Goal: Information Seeking & Learning: Learn about a topic

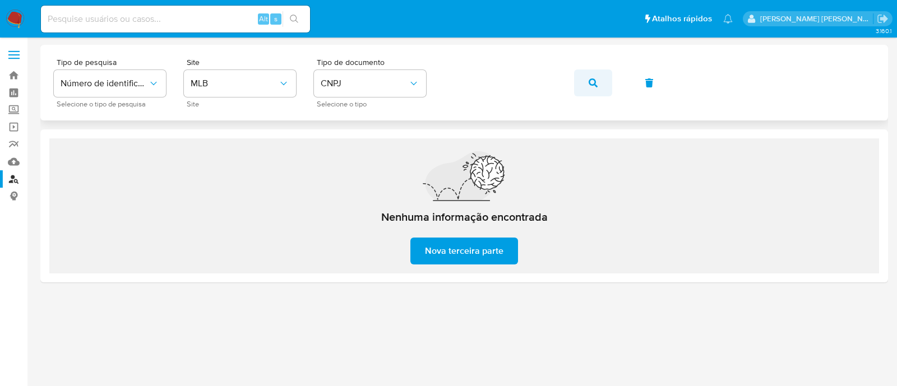
click at [600, 87] on button "button" at bounding box center [593, 83] width 38 height 27
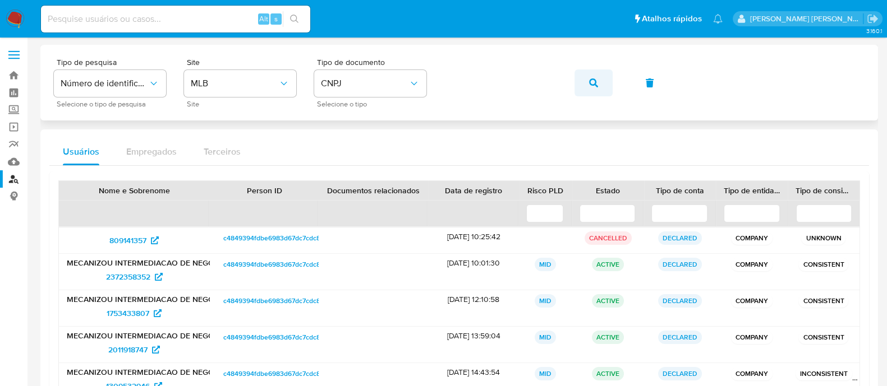
click at [583, 75] on button "button" at bounding box center [593, 83] width 38 height 27
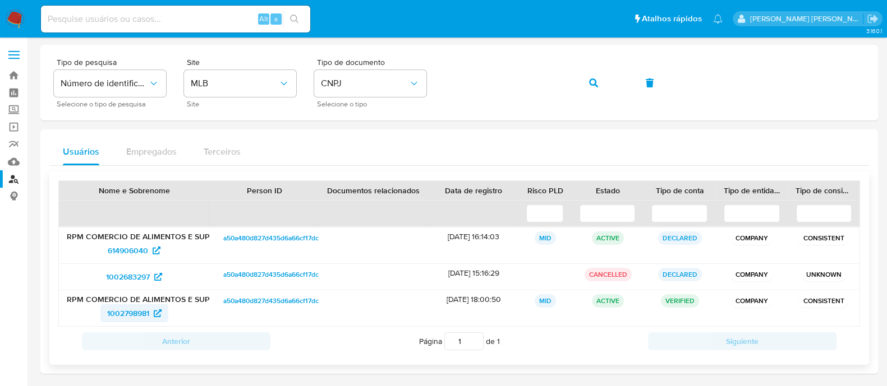
click at [134, 312] on span "1002798981" at bounding box center [128, 313] width 42 height 18
drag, startPoint x: 583, startPoint y: 87, endPoint x: 598, endPoint y: 60, distance: 31.4
click at [583, 87] on button "button" at bounding box center [593, 83] width 38 height 27
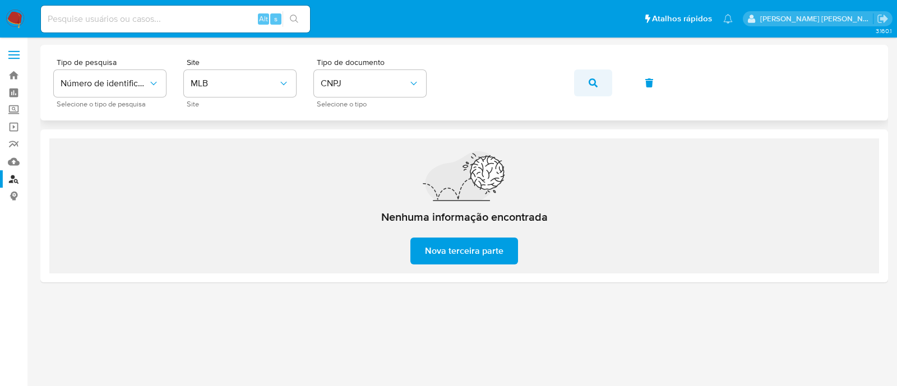
click at [590, 80] on icon "button" at bounding box center [593, 83] width 9 height 9
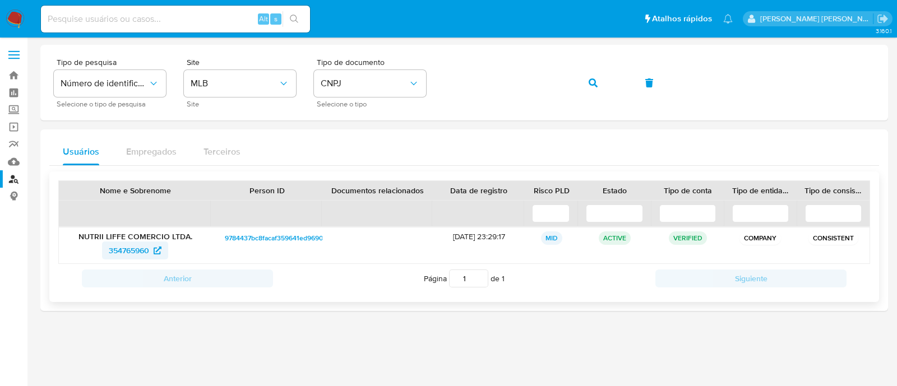
click at [135, 252] on span "354765960" at bounding box center [129, 251] width 40 height 18
click at [583, 80] on button "button" at bounding box center [593, 83] width 38 height 27
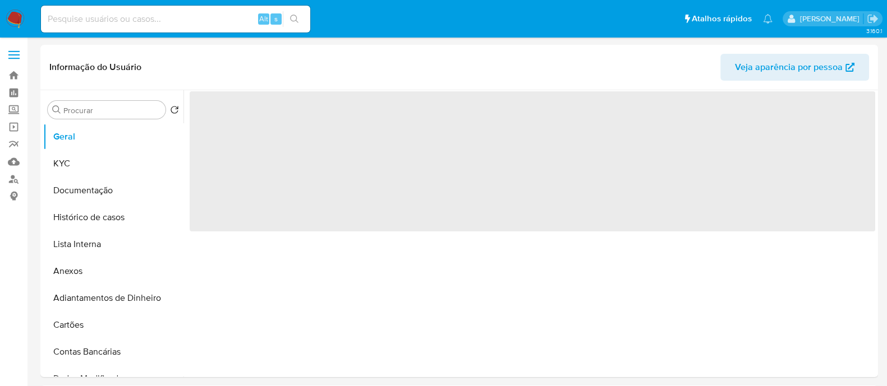
select select "10"
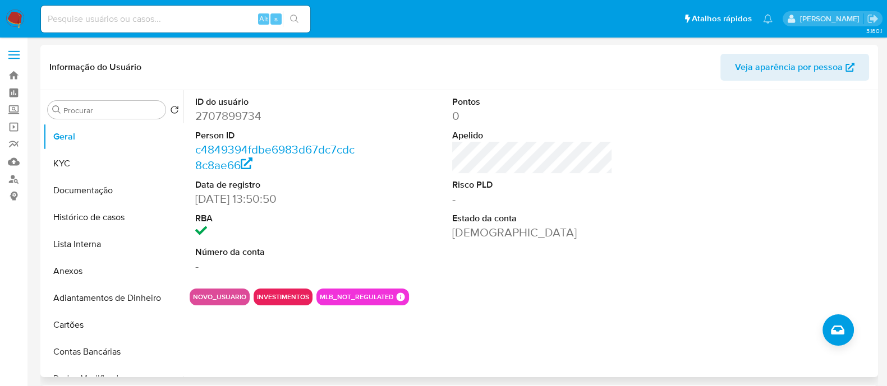
click at [372, 220] on div "ID do usuário 2707899734 Person ID c4849394fdbe6983d67dc7cdc8c8ae66 Data de reg…" at bounding box center [532, 185] width 685 height 190
click at [112, 164] on button "KYC" at bounding box center [108, 163] width 131 height 27
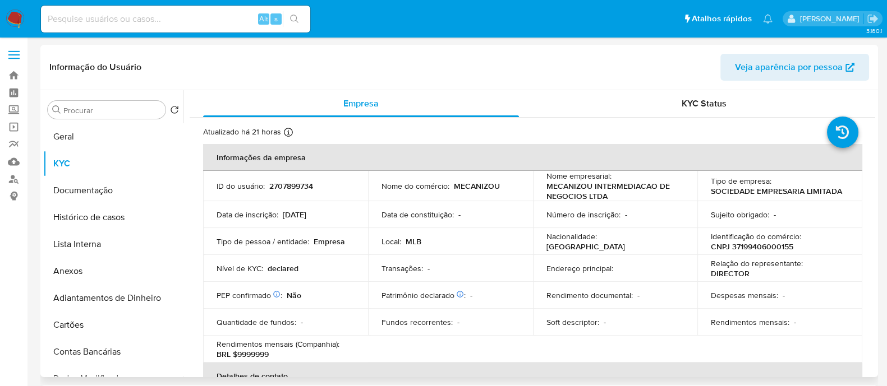
click at [300, 182] on p "2707899734" at bounding box center [291, 186] width 44 height 10
copy p "2707899734"
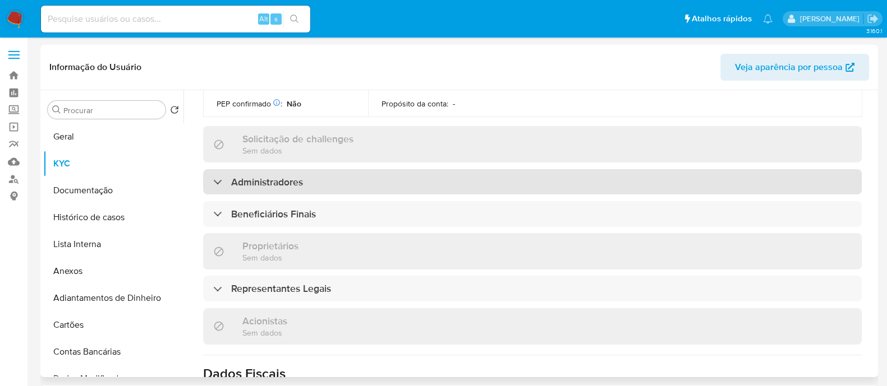
scroll to position [210, 0]
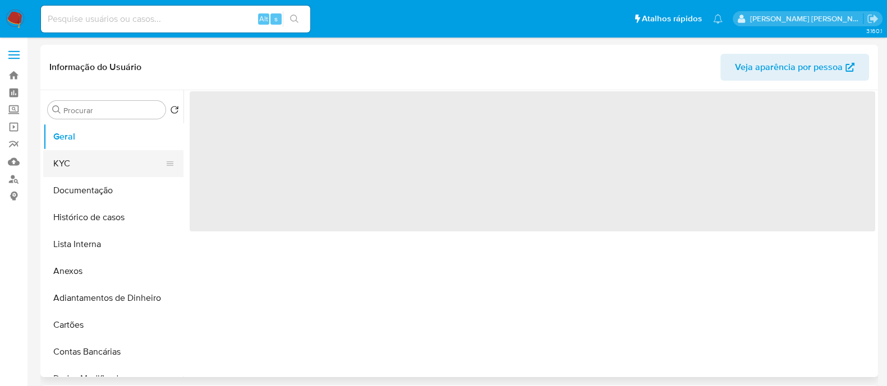
select select "10"
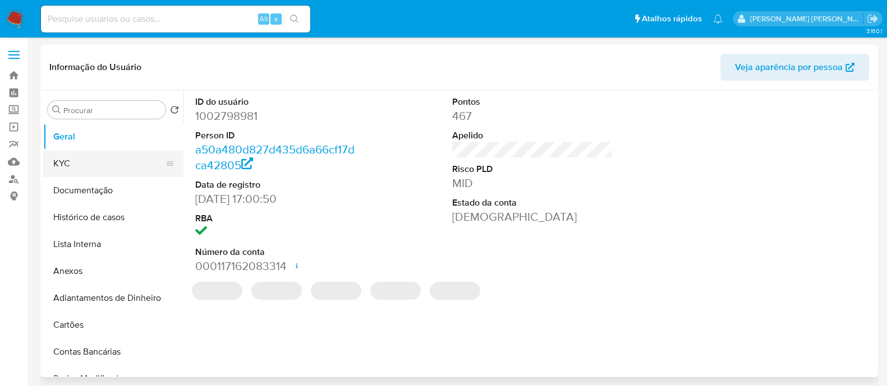
click at [102, 158] on button "KYC" at bounding box center [108, 163] width 131 height 27
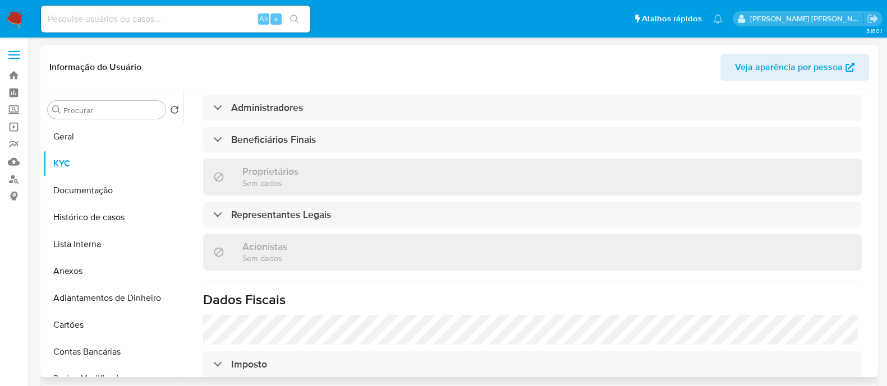
scroll to position [490, 0]
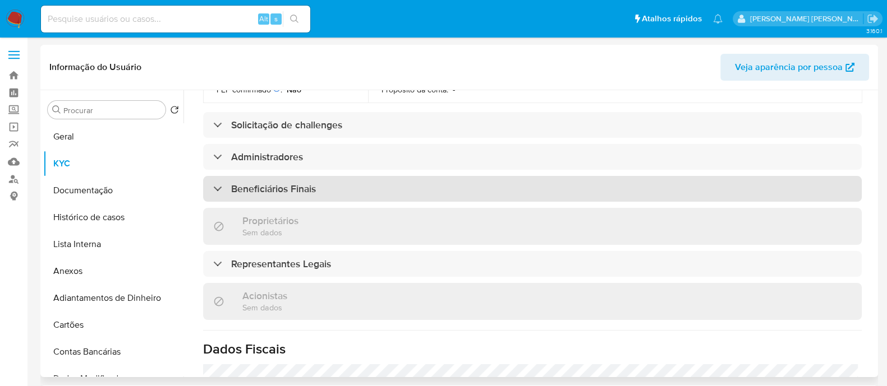
drag, startPoint x: 402, startPoint y: 158, endPoint x: 396, endPoint y: 159, distance: 5.6
click at [401, 176] on div "Beneficiários Finais" at bounding box center [532, 189] width 658 height 26
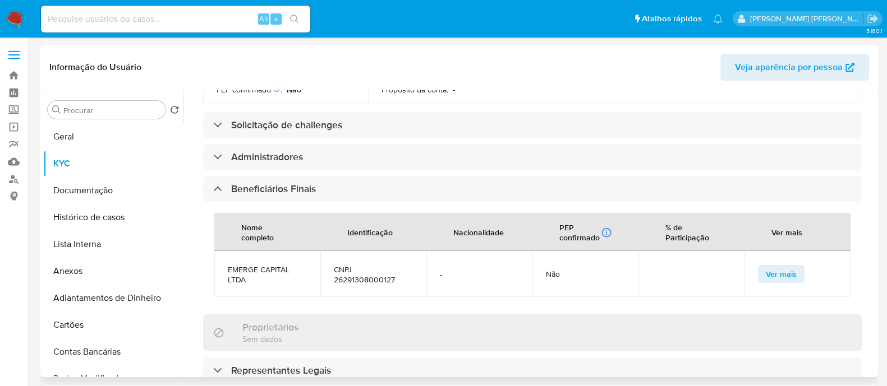
click at [258, 265] on span "EMERGE CAPITAL LTDA" at bounding box center [267, 275] width 79 height 20
click at [268, 265] on span "EMERGE CAPITAL LTDA" at bounding box center [267, 275] width 79 height 20
click at [283, 265] on span "EMERGE CAPITAL LTDA" at bounding box center [267, 275] width 79 height 20
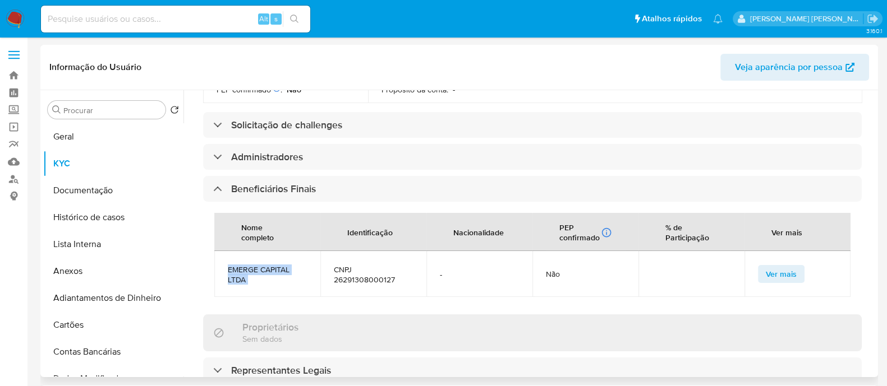
click at [283, 265] on span "EMERGE CAPITAL LTDA" at bounding box center [267, 275] width 79 height 20
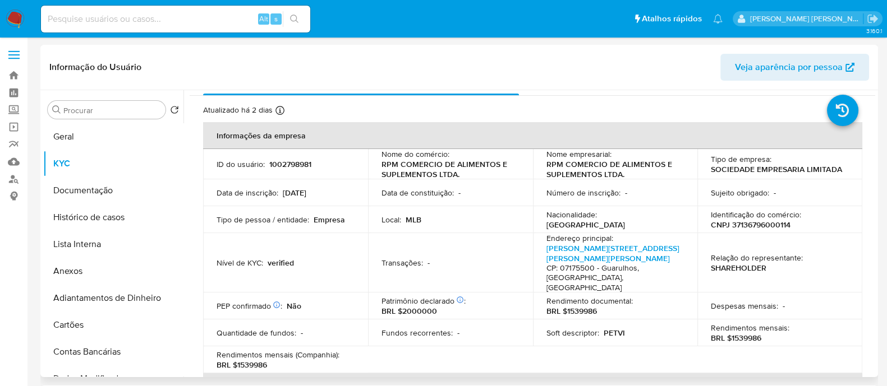
scroll to position [0, 0]
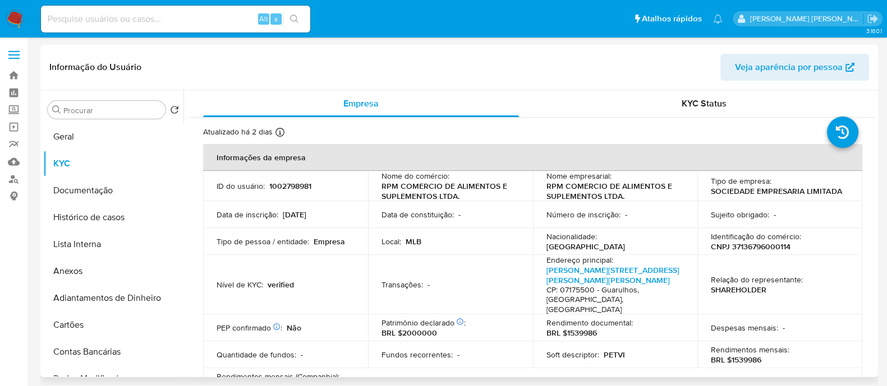
click at [275, 182] on p "1002798981" at bounding box center [290, 186] width 42 height 10
copy p "1002798981"
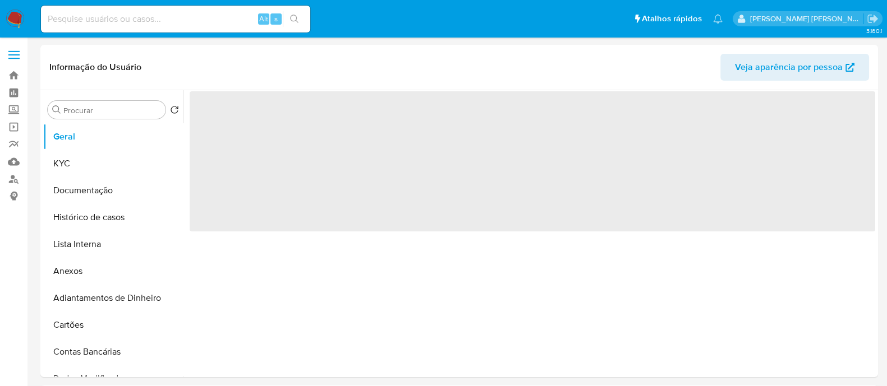
select select "10"
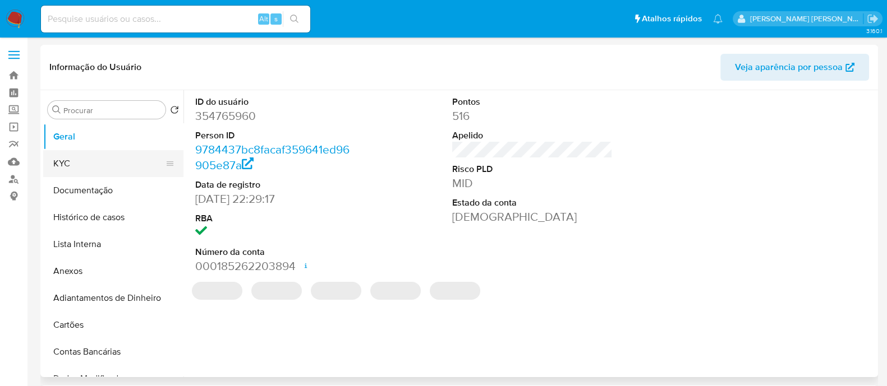
click at [94, 158] on button "KYC" at bounding box center [108, 163] width 131 height 27
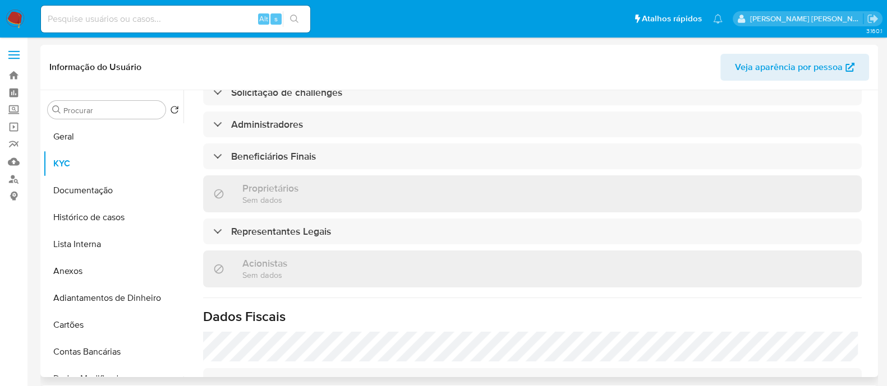
scroll to position [470, 0]
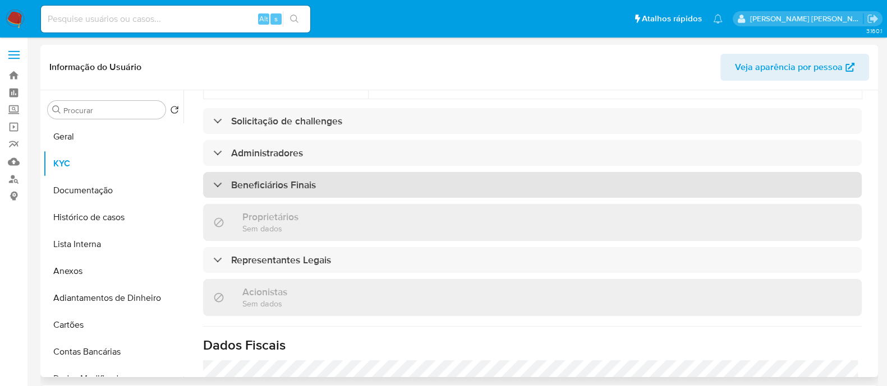
click at [333, 186] on div "Beneficiários Finais" at bounding box center [532, 185] width 658 height 26
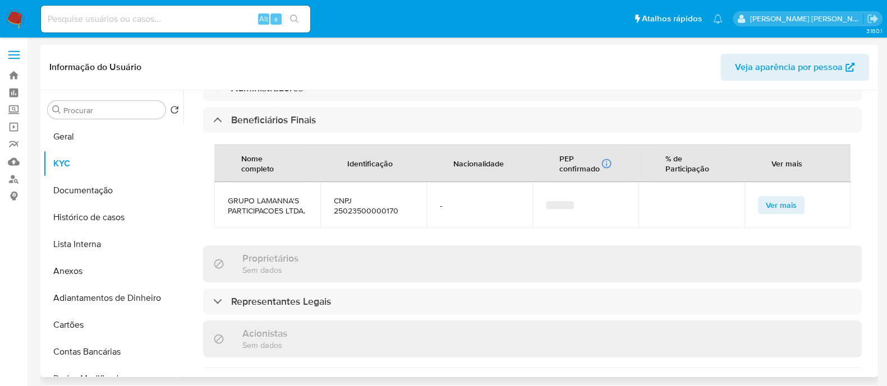
scroll to position [611, 0]
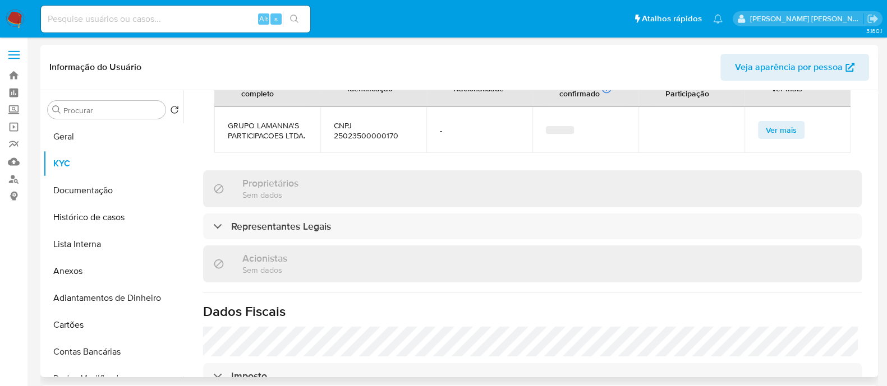
click at [255, 127] on span "GRUPO LAMANNA'S PARTICIPACOES LTDA." at bounding box center [267, 131] width 79 height 20
copy span "GRUPO LAMANNA'S PARTICIPACOES LTDA."
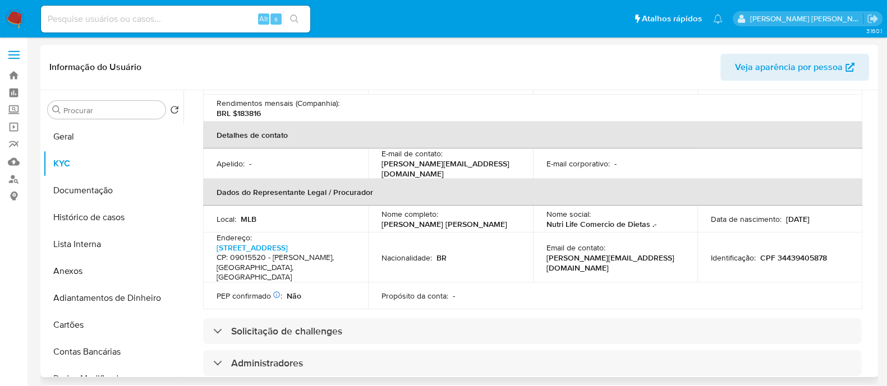
scroll to position [0, 0]
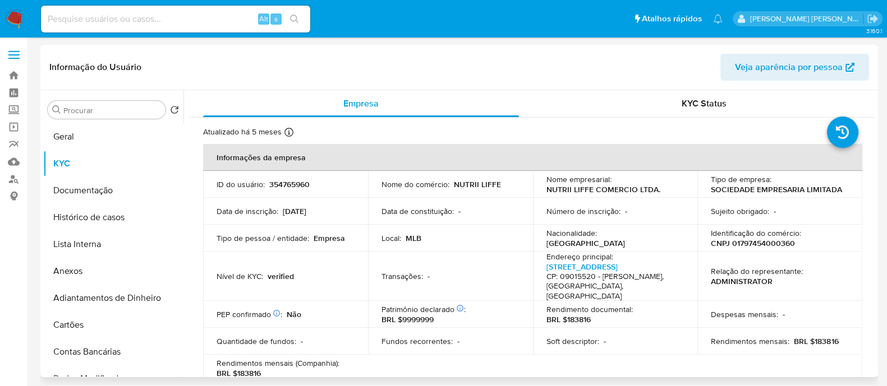
click at [276, 176] on td "ID do usuário : 354765960" at bounding box center [285, 184] width 165 height 27
click at [286, 188] on p "354765960" at bounding box center [289, 184] width 40 height 10
copy p "354765960"
click at [133, 223] on button "Histórico de casos" at bounding box center [108, 217] width 131 height 27
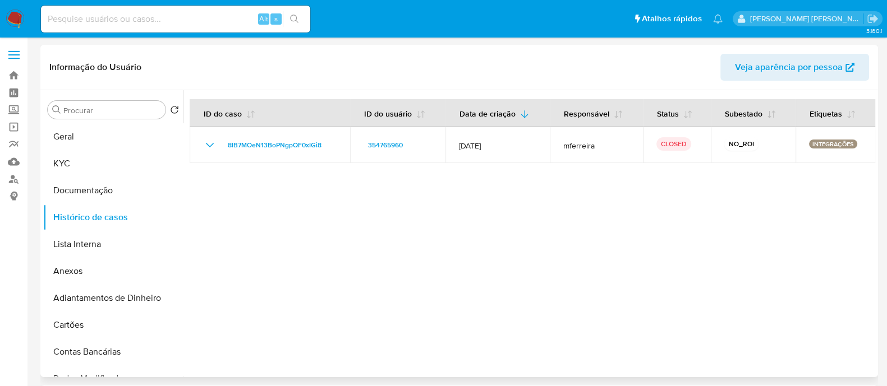
click at [615, 191] on div at bounding box center [528, 233] width 691 height 287
click at [94, 157] on button "KYC" at bounding box center [108, 163] width 131 height 27
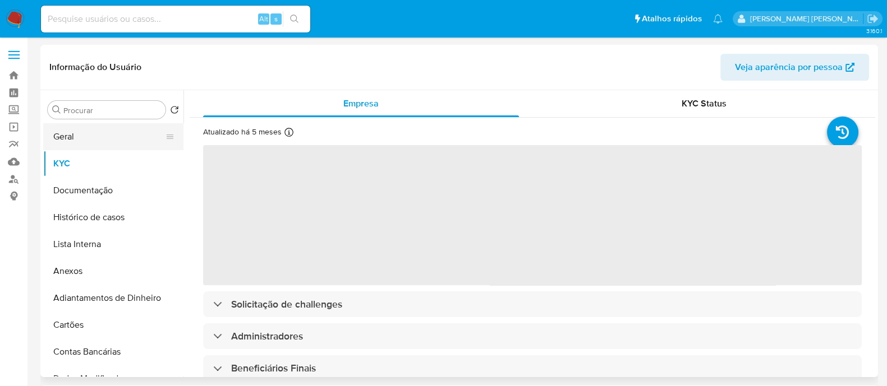
click at [89, 146] on button "Geral" at bounding box center [108, 136] width 131 height 27
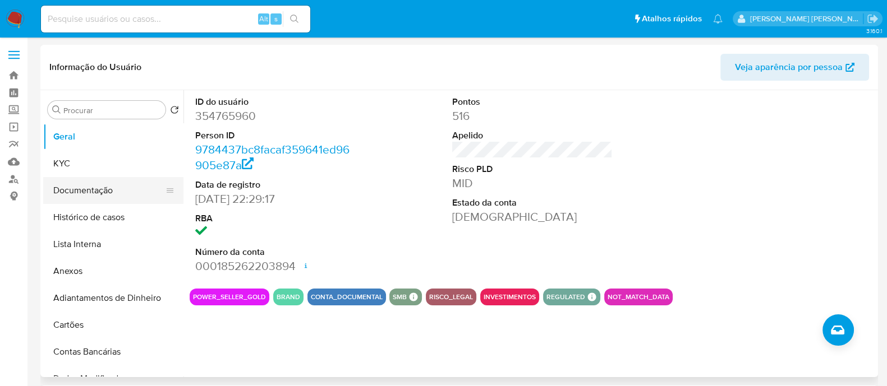
click at [71, 189] on button "Documentação" at bounding box center [108, 190] width 131 height 27
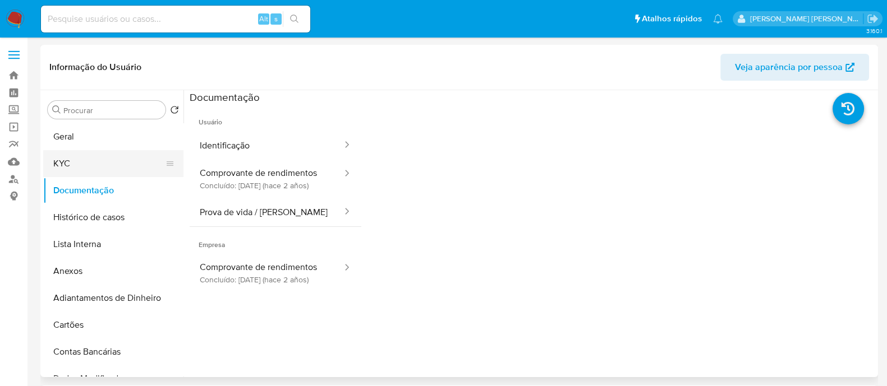
click at [102, 175] on button "KYC" at bounding box center [108, 163] width 131 height 27
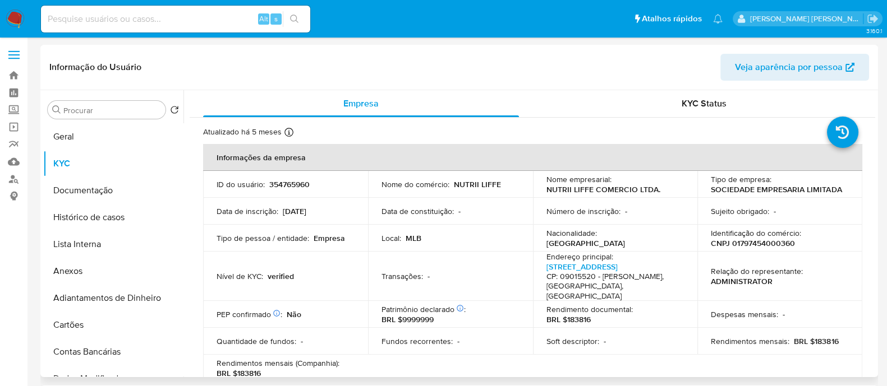
click at [43, 150] on button "KYC" at bounding box center [113, 163] width 140 height 27
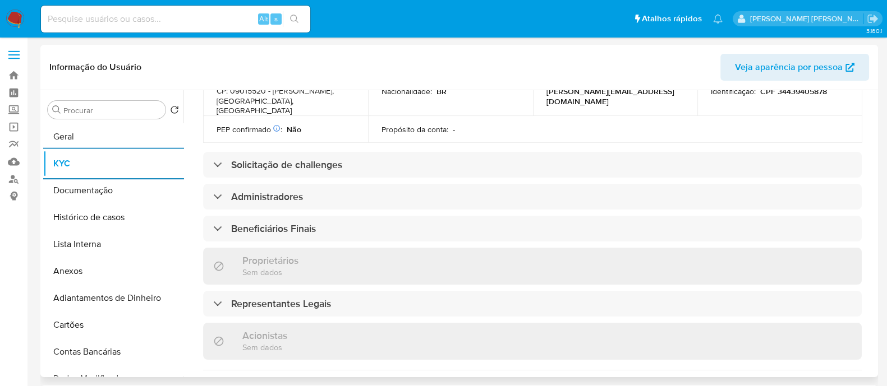
scroll to position [490, 0]
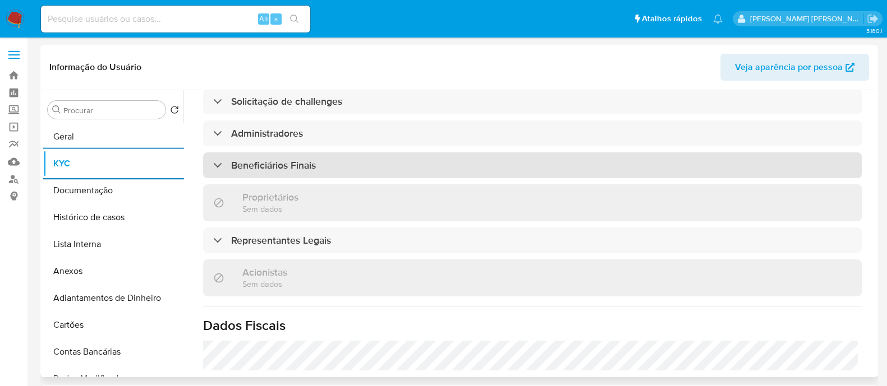
click at [446, 161] on div "Beneficiários Finais" at bounding box center [532, 166] width 658 height 26
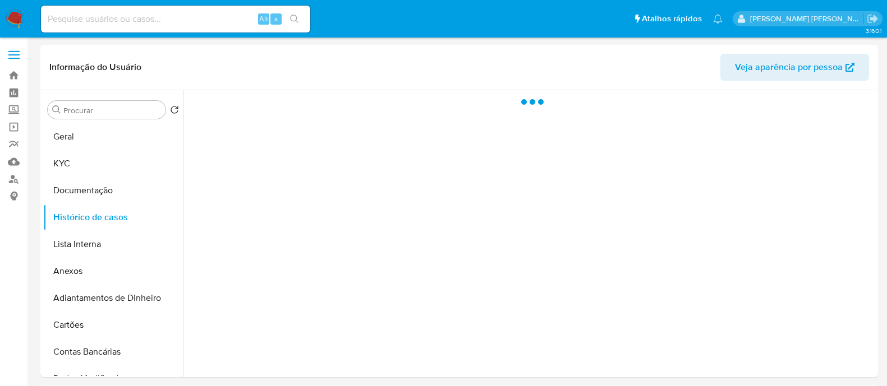
select select "10"
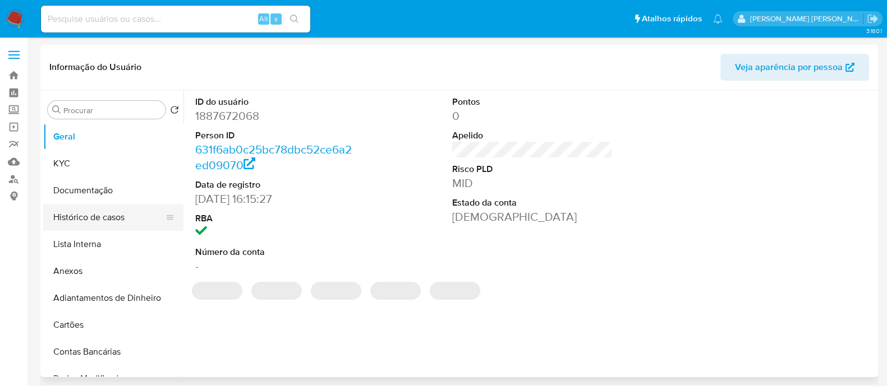
select select "10"
click at [132, 214] on button "Histórico de casos" at bounding box center [108, 217] width 131 height 27
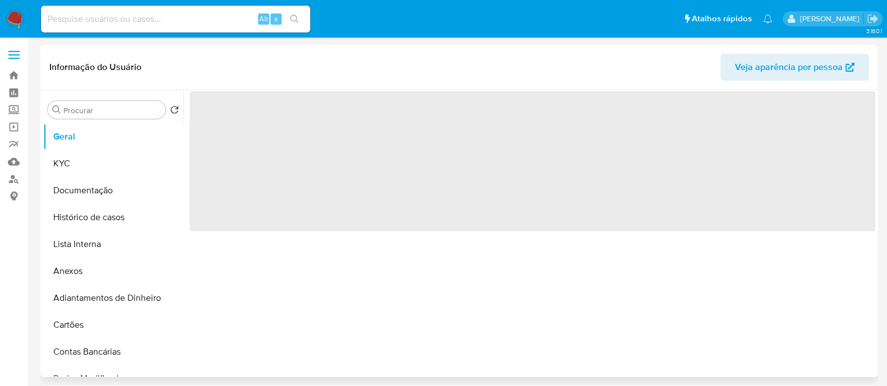
select select "10"
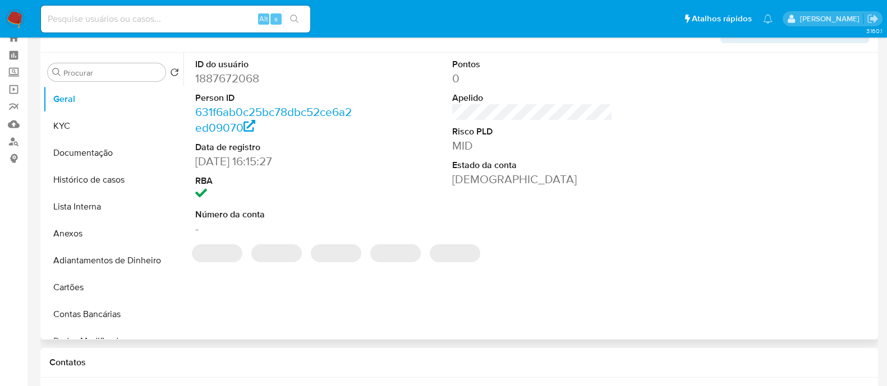
scroll to position [70, 0]
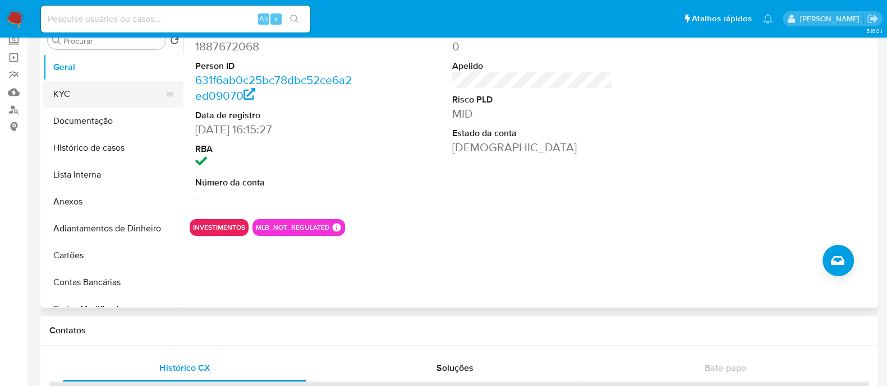
click at [114, 91] on button "KYC" at bounding box center [108, 94] width 131 height 27
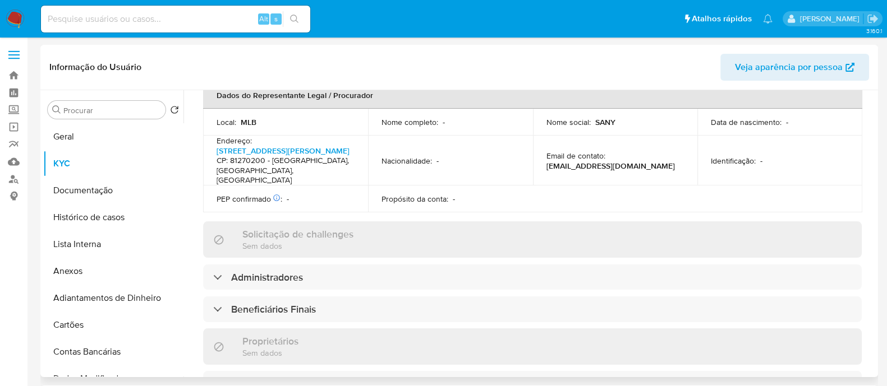
scroll to position [421, 0]
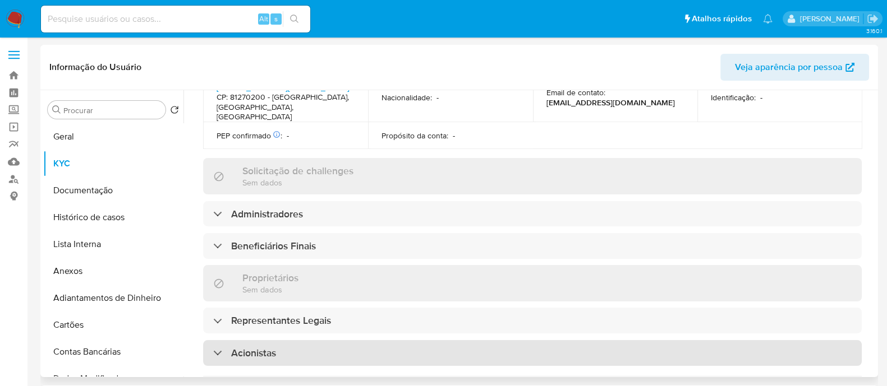
click at [363, 340] on div "Acionistas" at bounding box center [532, 353] width 658 height 26
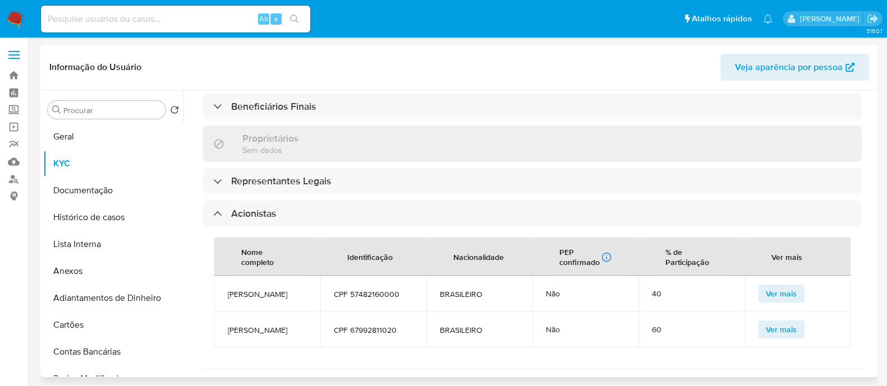
scroll to position [701, 0]
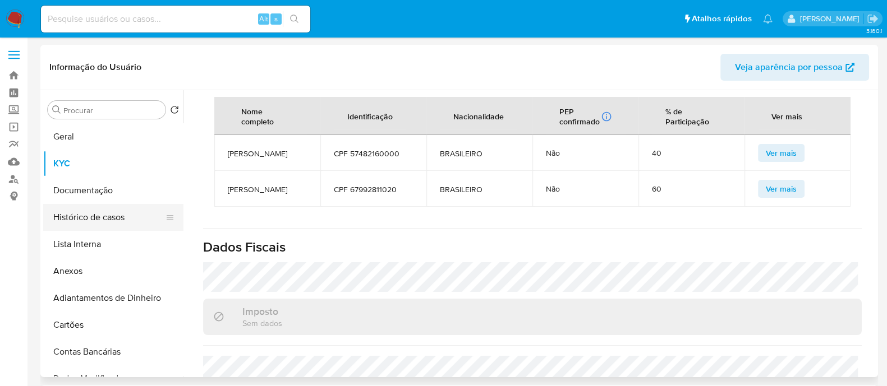
click at [91, 215] on button "Histórico de casos" at bounding box center [108, 217] width 131 height 27
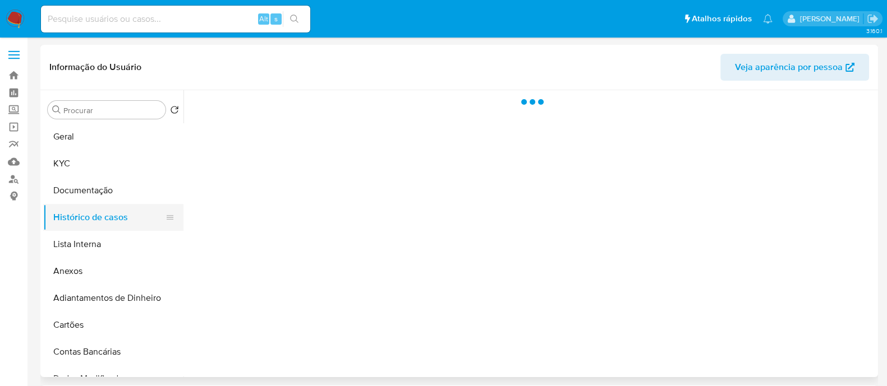
scroll to position [0, 0]
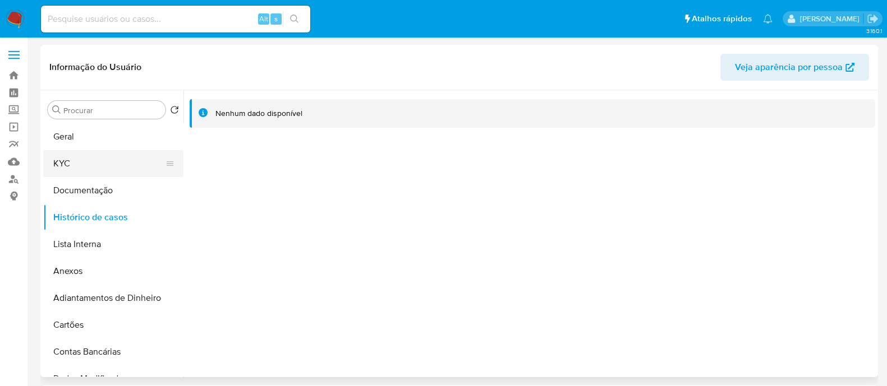
click at [121, 158] on button "KYC" at bounding box center [108, 163] width 131 height 27
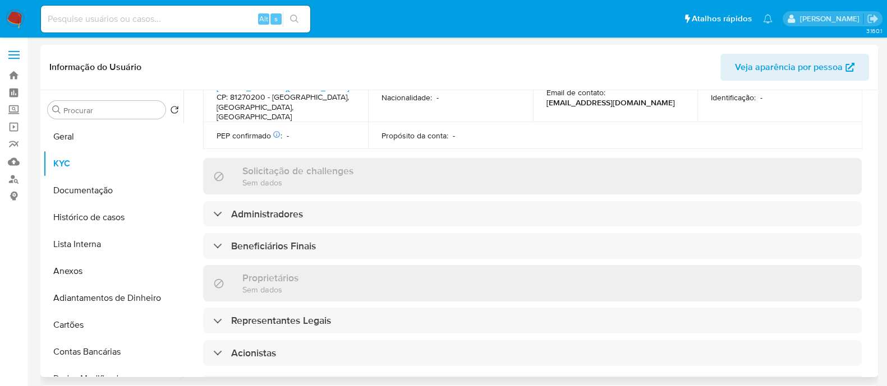
scroll to position [560, 0]
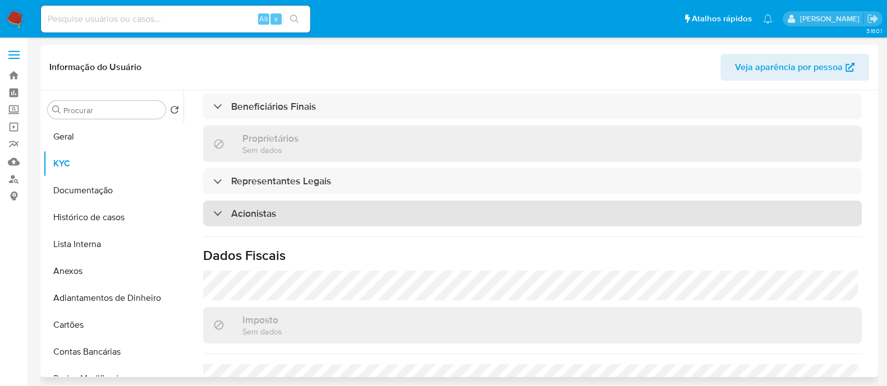
click at [311, 201] on div "Acionistas" at bounding box center [532, 214] width 658 height 26
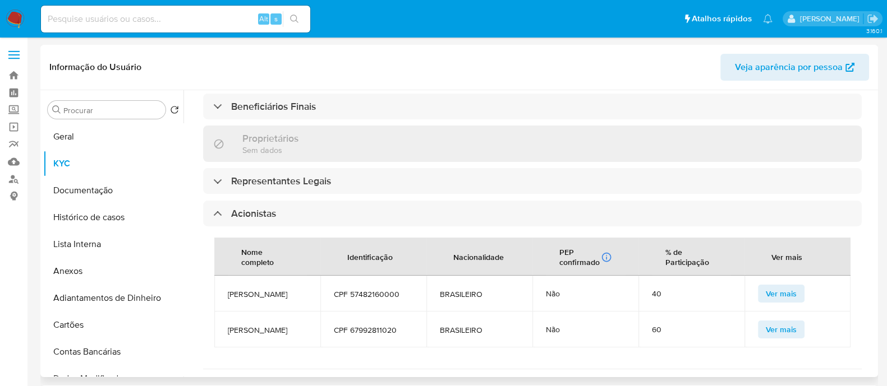
click at [259, 289] on span "[PERSON_NAME]" at bounding box center [267, 294] width 79 height 10
click at [265, 289] on span "[PERSON_NAME]" at bounding box center [267, 294] width 79 height 10
copy span "[PERSON_NAME]"
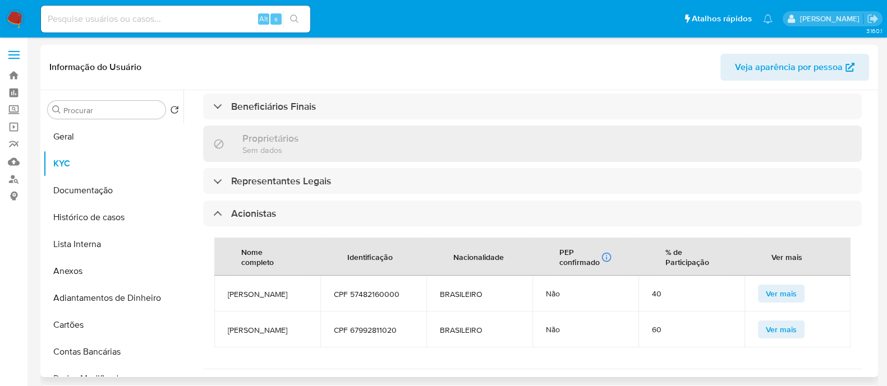
click at [236, 325] on span "[PERSON_NAME]" at bounding box center [267, 330] width 79 height 10
copy span "[PERSON_NAME]"
